Goal: Task Accomplishment & Management: Use online tool/utility

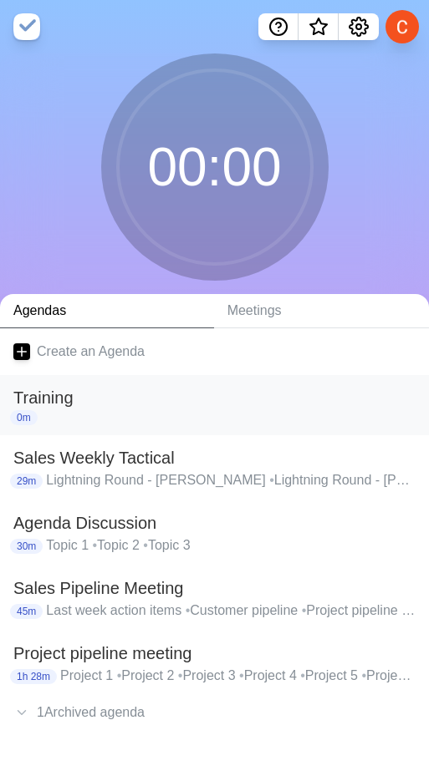
click at [176, 405] on h2 "Training" at bounding box center [214, 397] width 402 height 25
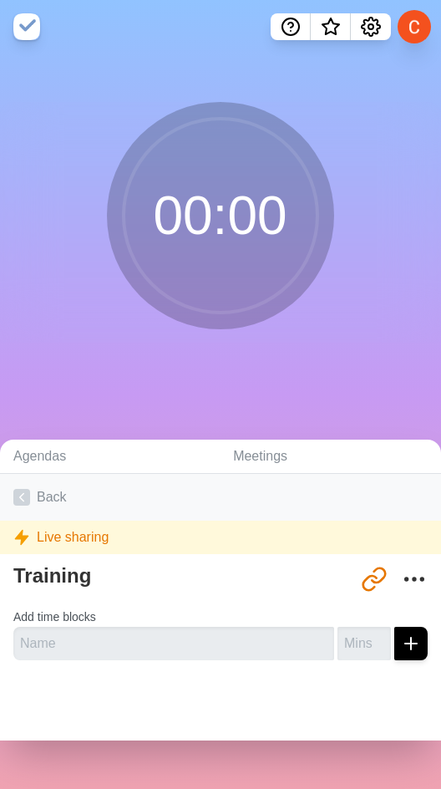
click at [48, 497] on link "Back" at bounding box center [220, 497] width 441 height 47
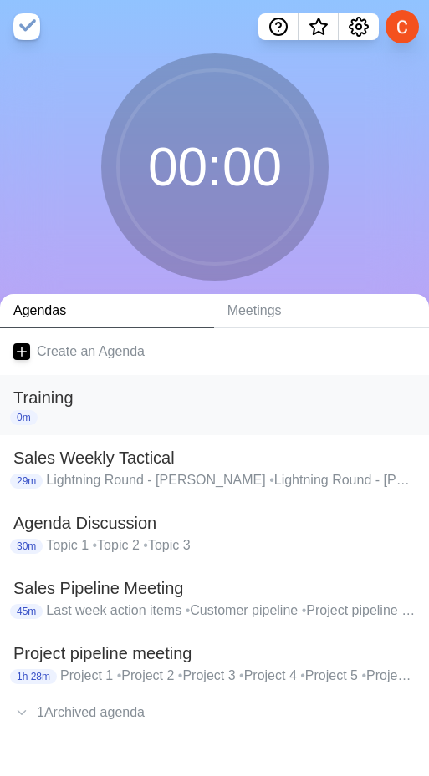
drag, startPoint x: 59, startPoint y: 396, endPoint x: 86, endPoint y: 403, distance: 27.6
click at [86, 403] on h2 "Training" at bounding box center [214, 397] width 402 height 25
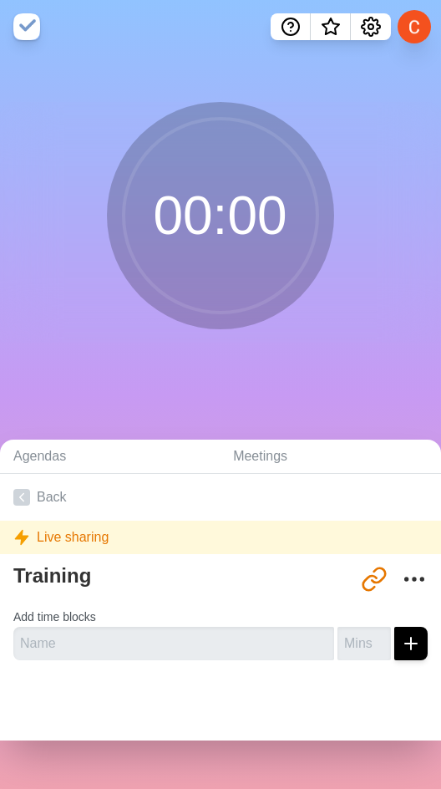
click at [406, 588] on div "Training http://timeblocks.co/rDnnUZ4Ffu78i7YtBNPK Add time blocks" at bounding box center [220, 615] width 441 height 116
click at [401, 585] on icon "More" at bounding box center [414, 579] width 27 height 27
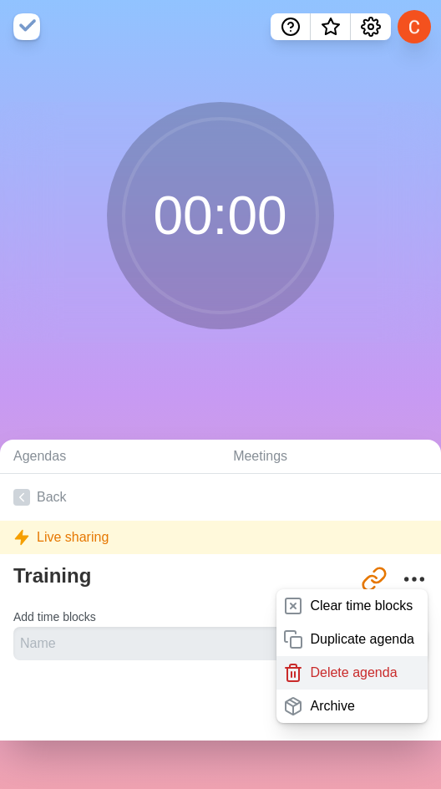
click at [321, 680] on p "Delete agenda" at bounding box center [353, 673] width 87 height 20
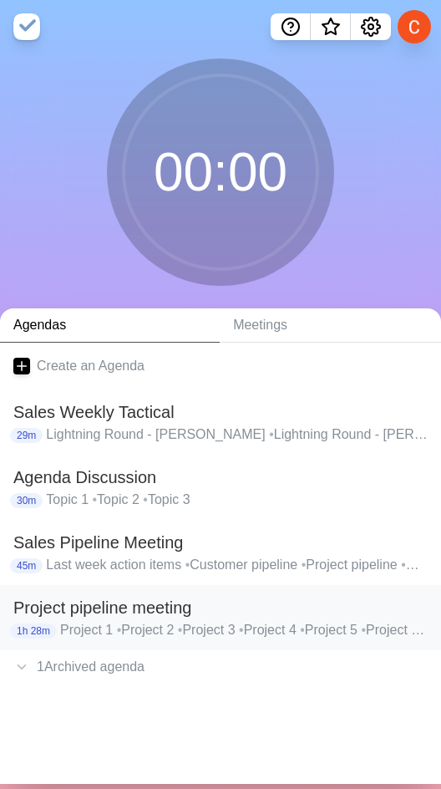
click at [173, 613] on h2 "Project pipeline meeting" at bounding box center [220, 607] width 415 height 25
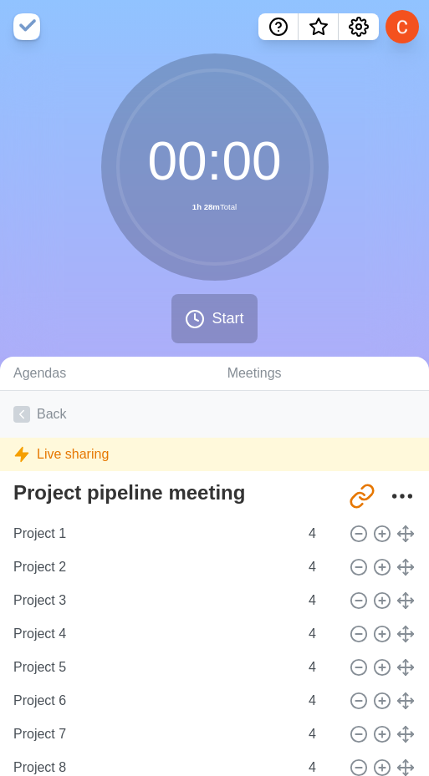
click at [49, 415] on link "Back" at bounding box center [214, 414] width 429 height 47
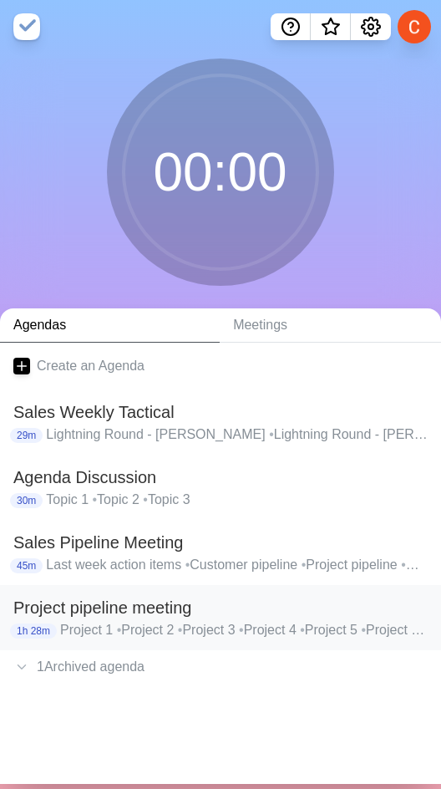
click at [387, 606] on h2 "Project pipeline meeting" at bounding box center [220, 607] width 415 height 25
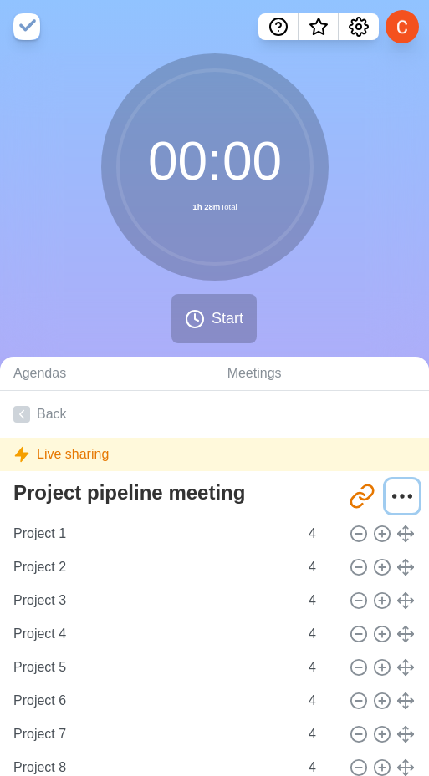
click at [393, 496] on circle "More" at bounding box center [394, 496] width 3 height 3
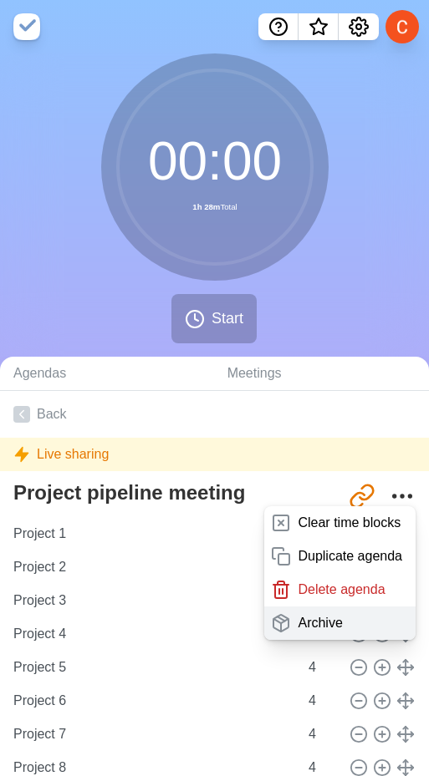
click at [333, 615] on div "Archive" at bounding box center [339, 623] width 151 height 33
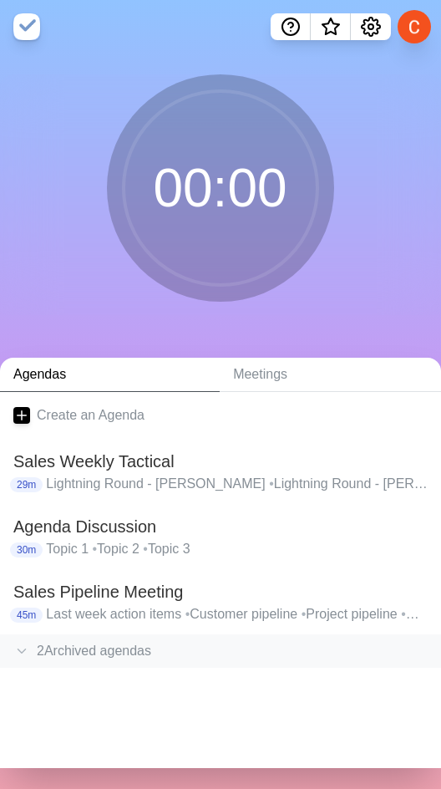
click at [110, 643] on div "2 Archived agenda s" at bounding box center [220, 650] width 441 height 33
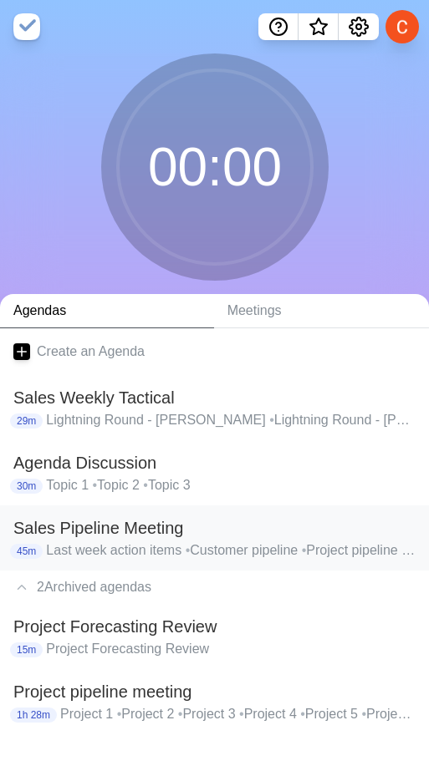
click at [67, 588] on div "2 Archived agenda s" at bounding box center [214, 587] width 429 height 33
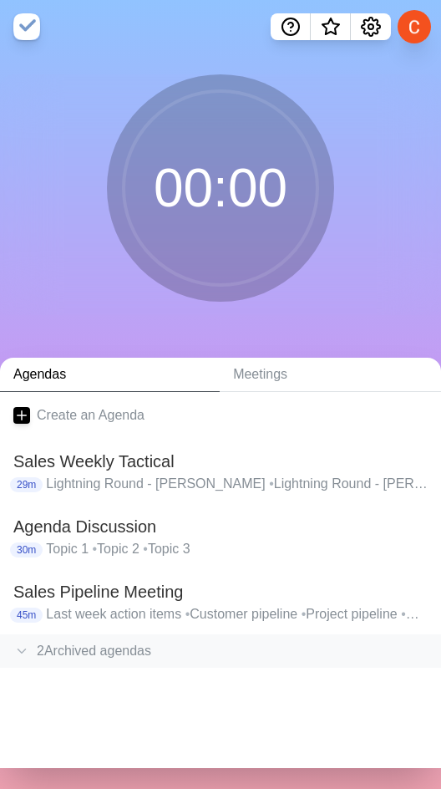
click at [75, 635] on div "2 Archived agenda s" at bounding box center [220, 650] width 441 height 33
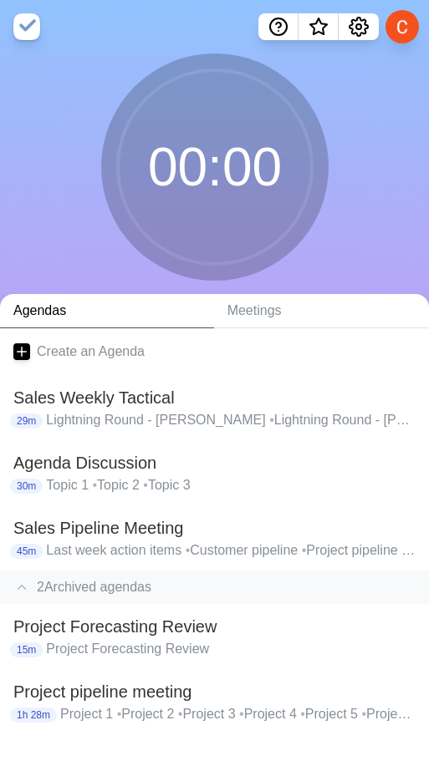
click at [87, 586] on div "2 Archived agenda s" at bounding box center [214, 587] width 429 height 33
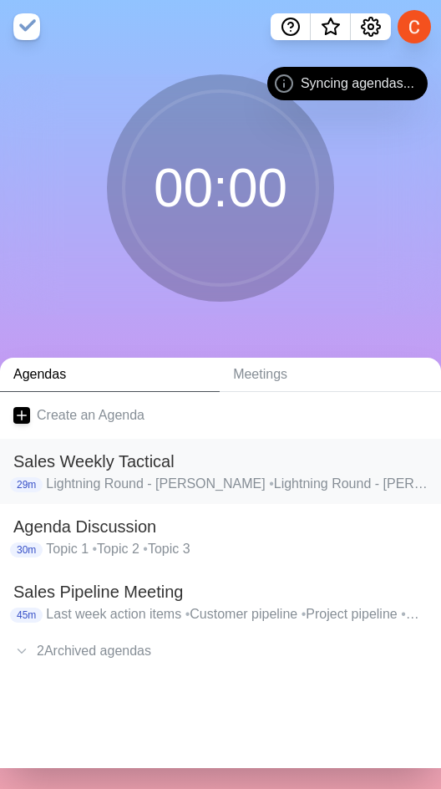
click at [83, 464] on h2 "Sales Weekly Tactical" at bounding box center [220, 461] width 415 height 25
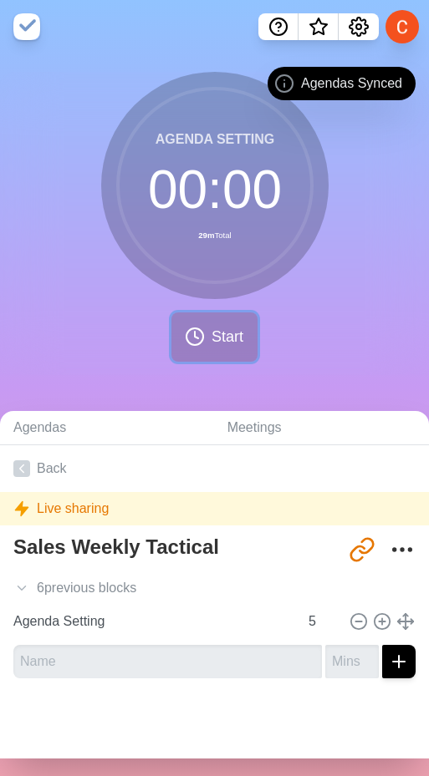
click at [201, 335] on circle at bounding box center [194, 336] width 17 height 17
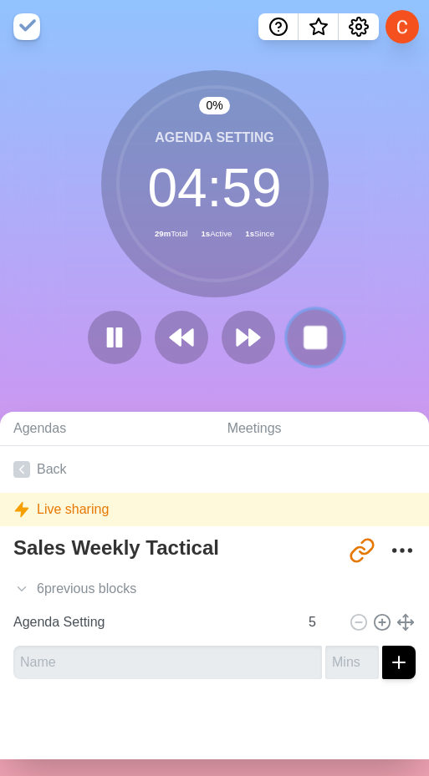
click at [288, 339] on button at bounding box center [315, 338] width 56 height 56
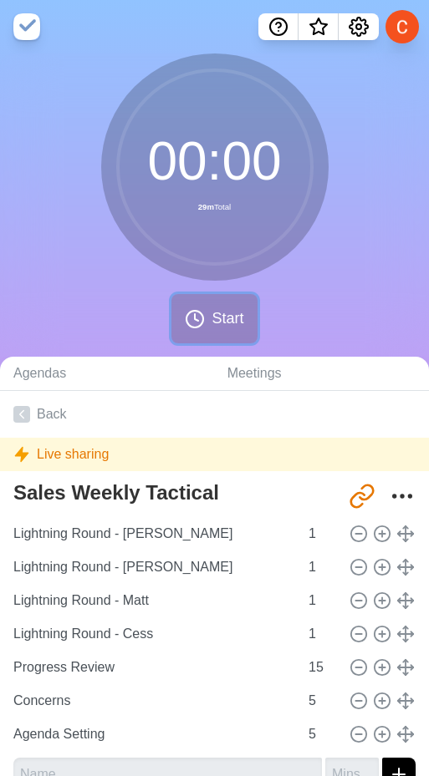
click at [236, 327] on span "Start" at bounding box center [227, 319] width 32 height 23
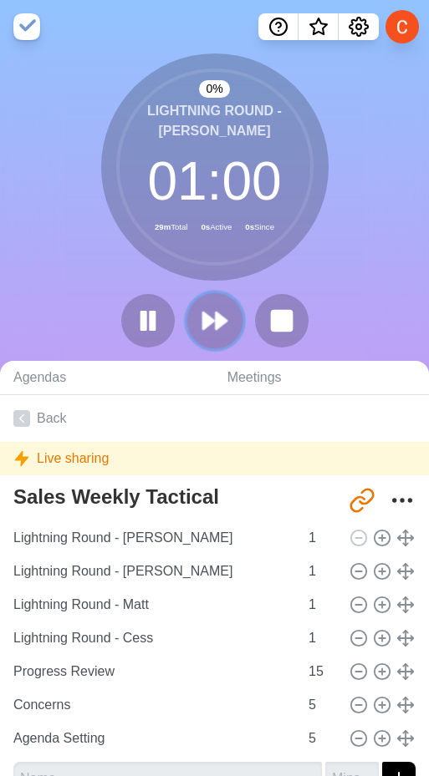
click at [227, 328] on icon at bounding box center [215, 321] width 28 height 28
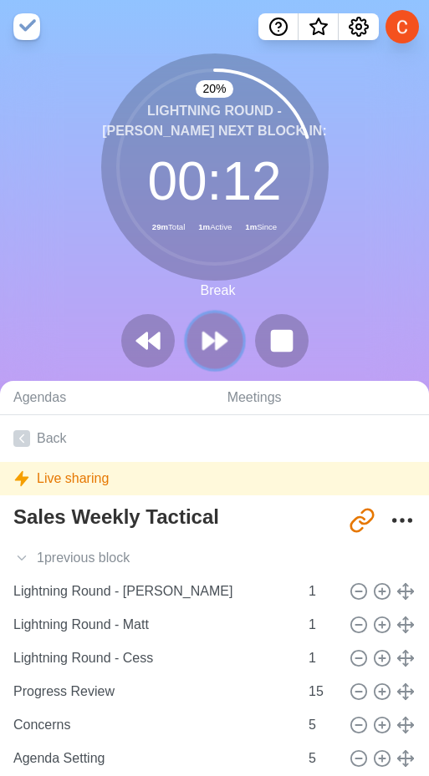
click at [216, 342] on polygon at bounding box center [221, 341] width 11 height 17
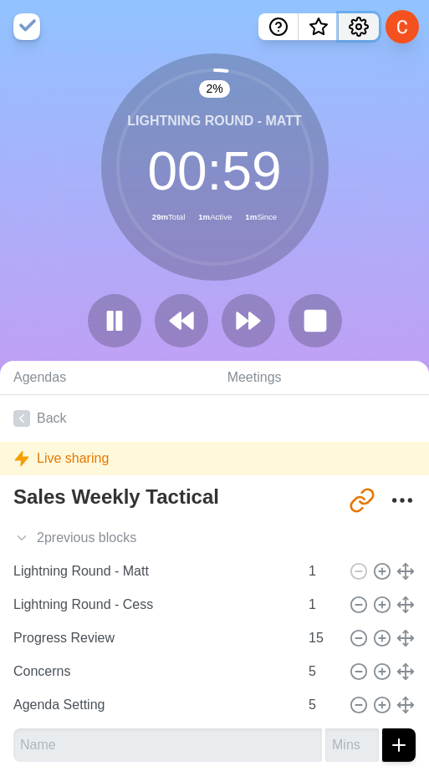
click at [371, 19] on button "Settings" at bounding box center [359, 26] width 40 height 27
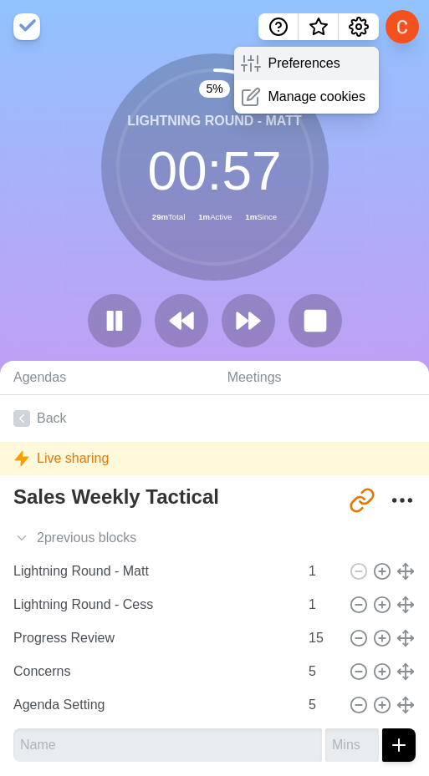
click at [336, 48] on div "Preferences" at bounding box center [306, 63] width 145 height 33
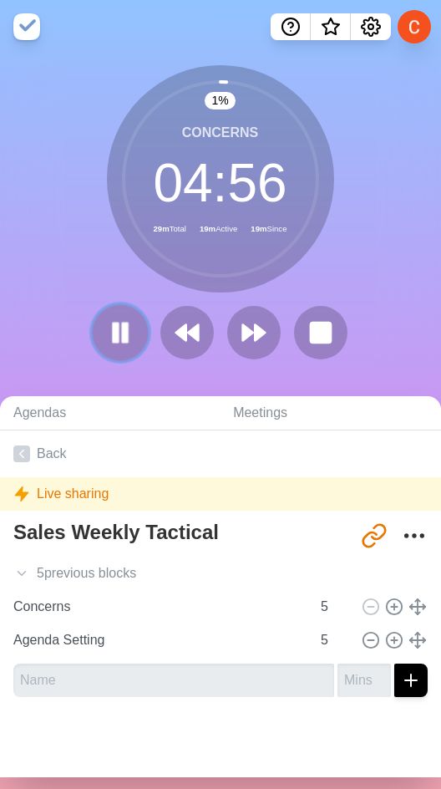
click at [114, 326] on icon at bounding box center [120, 332] width 28 height 28
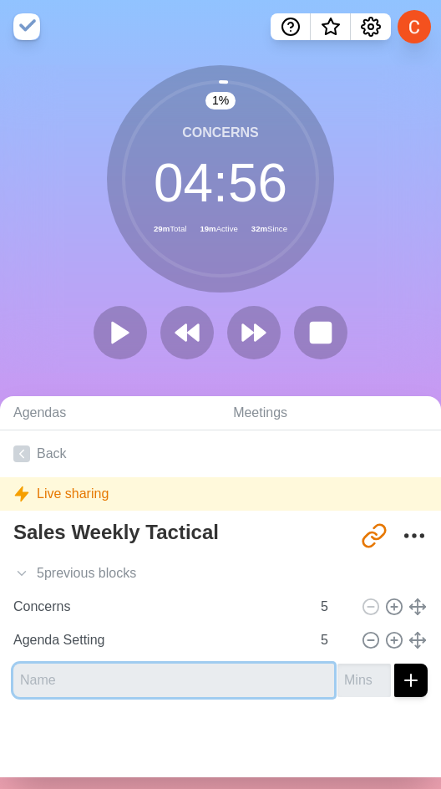
click at [98, 681] on input "text" at bounding box center [173, 680] width 321 height 33
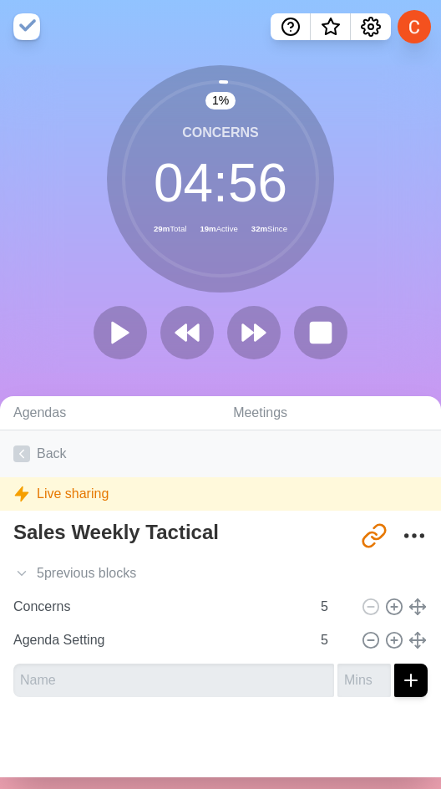
click at [42, 461] on link "Back" at bounding box center [220, 453] width 441 height 47
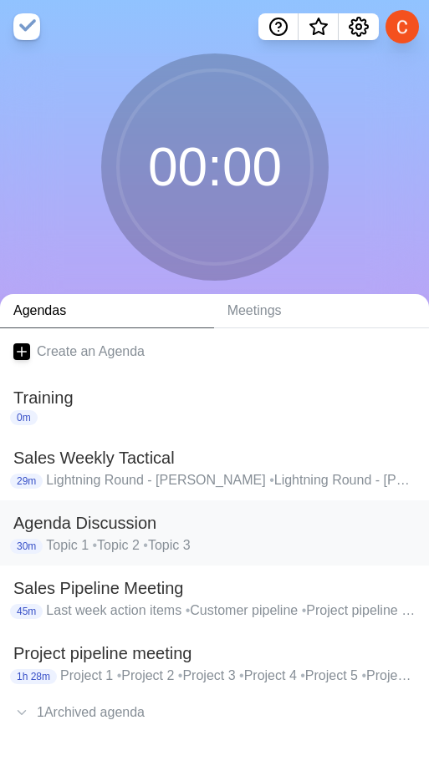
click at [75, 533] on h2 "Agenda Discussion" at bounding box center [214, 523] width 402 height 25
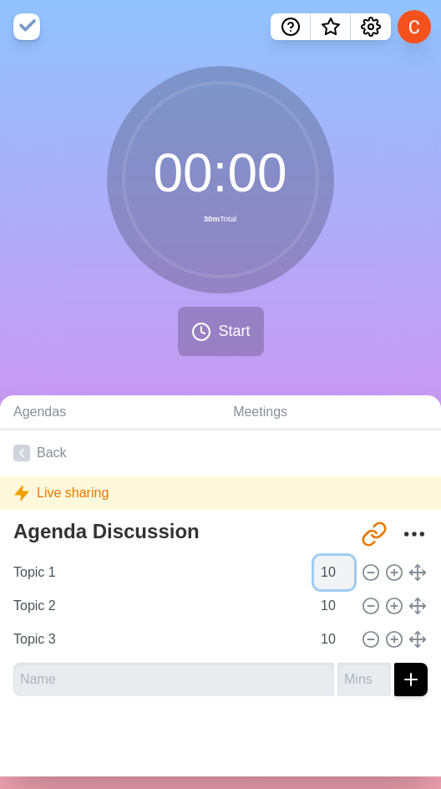
click at [314, 575] on input "10" at bounding box center [334, 572] width 40 height 33
type input "15"
click at [146, 462] on link "Back" at bounding box center [220, 453] width 441 height 47
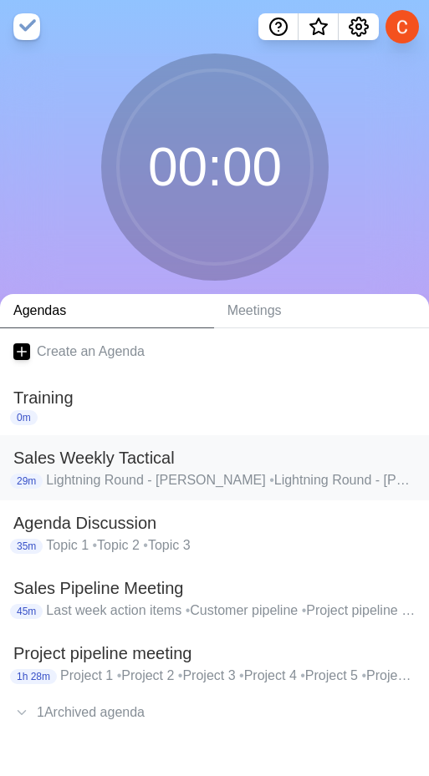
click at [115, 464] on h2 "Sales Weekly Tactical" at bounding box center [214, 457] width 402 height 25
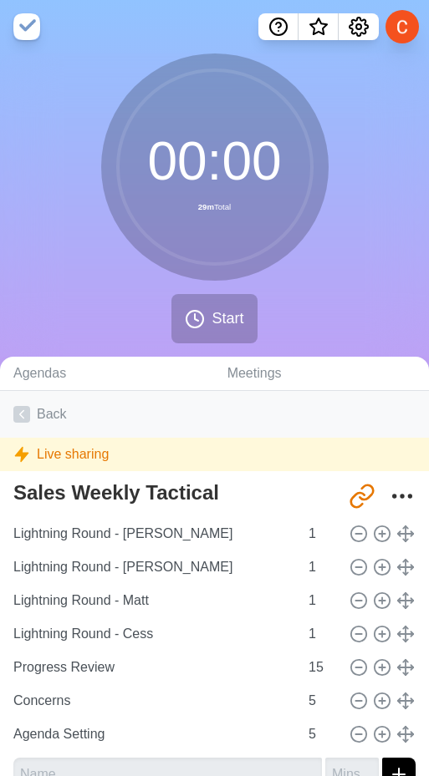
click at [32, 425] on link "Back" at bounding box center [214, 414] width 429 height 47
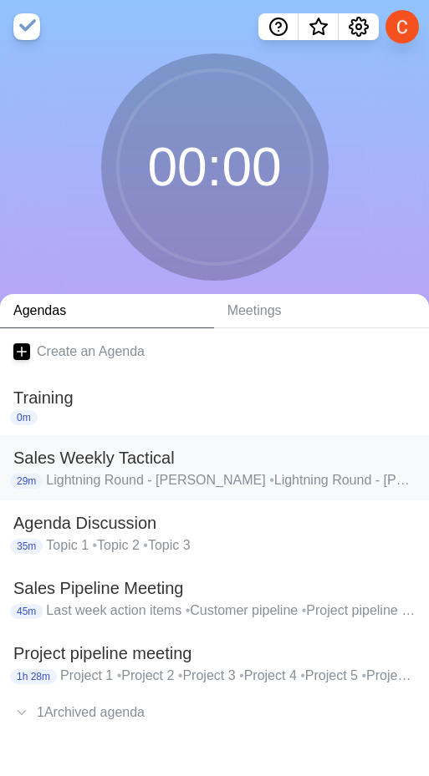
click at [123, 529] on h2 "Agenda Discussion" at bounding box center [214, 523] width 402 height 25
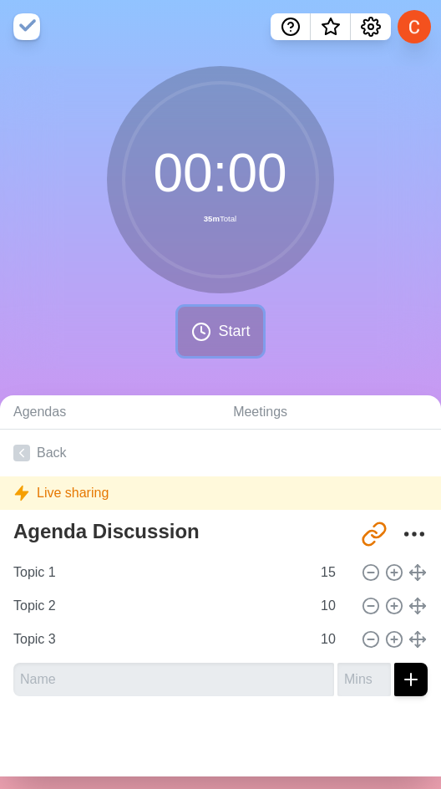
click at [203, 345] on button "Start" at bounding box center [220, 331] width 85 height 49
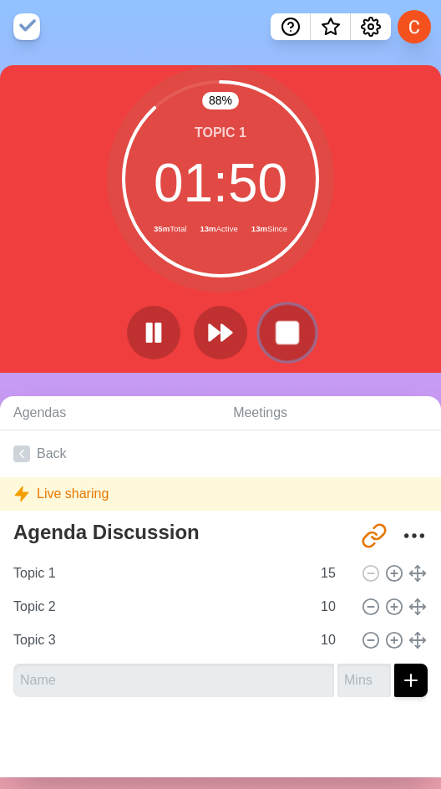
click at [272, 313] on button at bounding box center [287, 332] width 56 height 56
